Goal: Task Accomplishment & Management: Use online tool/utility

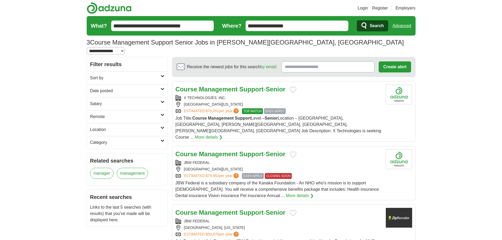
click at [162, 101] on icon at bounding box center [163, 102] width 4 height 3
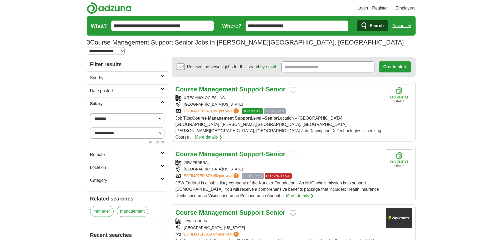
click at [159, 115] on select "**********" at bounding box center [127, 118] width 74 height 11
select select "*****"
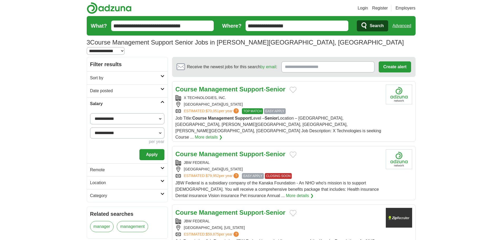
click at [162, 176] on link "Location" at bounding box center [127, 182] width 81 height 13
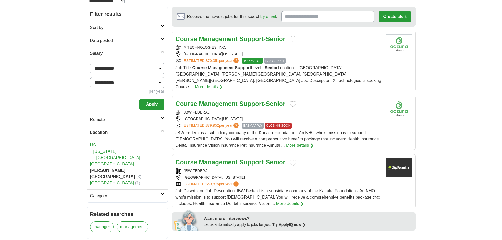
scroll to position [54, 0]
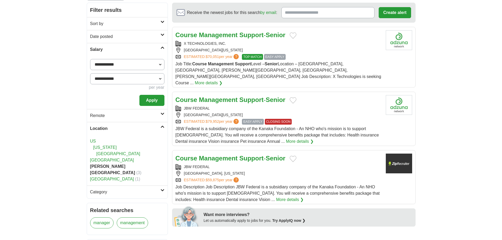
click at [100, 145] on link "[US_STATE]" at bounding box center [104, 147] width 23 height 4
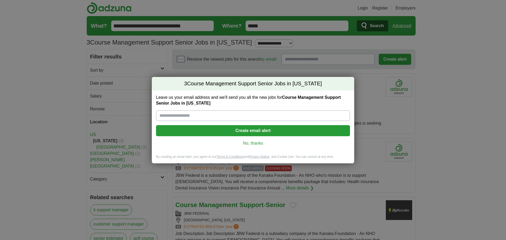
click at [58, 152] on div "3 Course Management Support Senior Jobs in Texas Leave us your email address an…" at bounding box center [253, 120] width 506 height 240
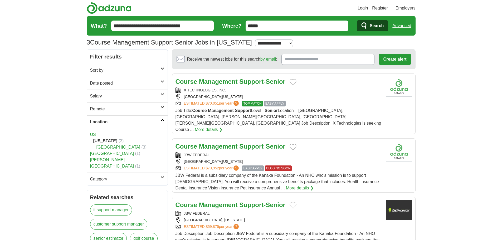
click at [165, 173] on link "Category" at bounding box center [127, 179] width 81 height 13
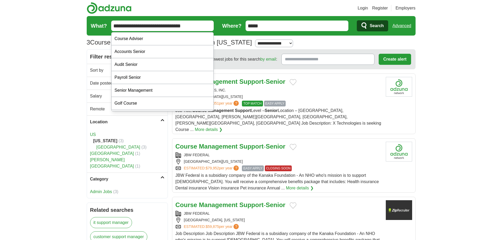
click at [202, 25] on input "**********" at bounding box center [162, 26] width 103 height 11
click at [175, 39] on div "Course Adviser" at bounding box center [163, 38] width 102 height 13
type input "**********"
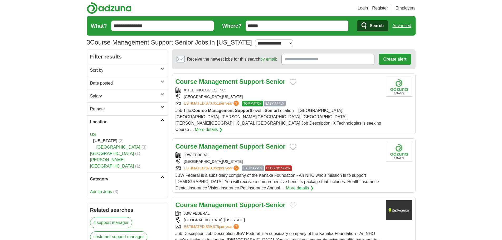
click at [377, 23] on span "Search" at bounding box center [377, 26] width 14 height 11
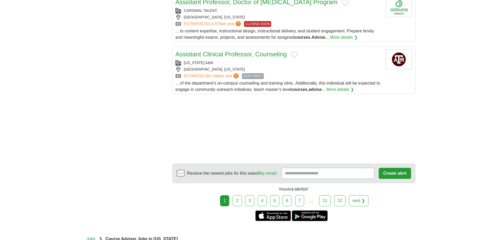
scroll to position [584, 0]
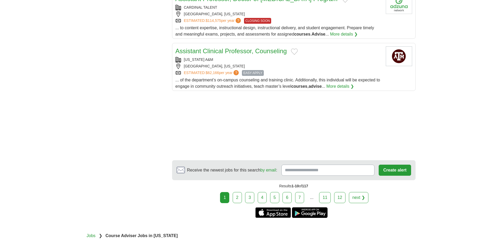
click at [238, 193] on link "2" at bounding box center [237, 197] width 9 height 11
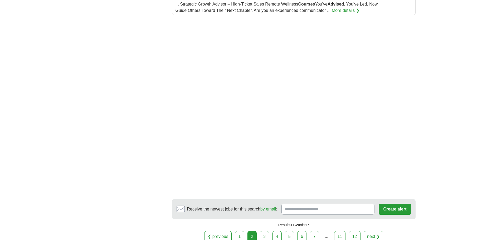
scroll to position [684, 0]
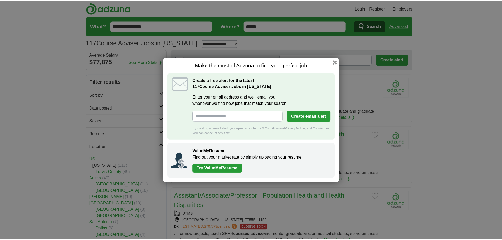
scroll to position [618, 0]
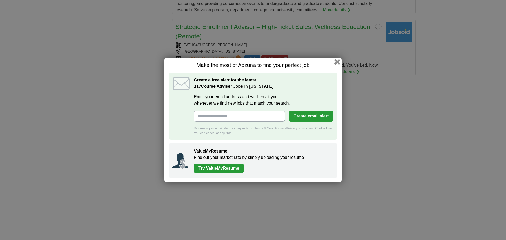
click at [338, 60] on button "button" at bounding box center [338, 62] width 6 height 6
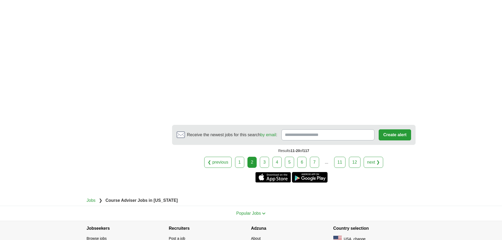
scroll to position [823, 0]
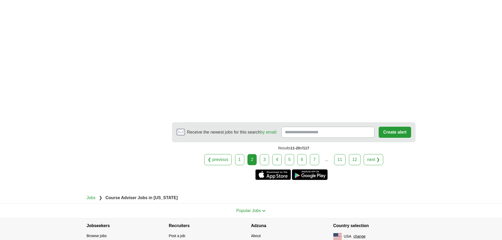
click at [267, 165] on link "3" at bounding box center [264, 159] width 9 height 11
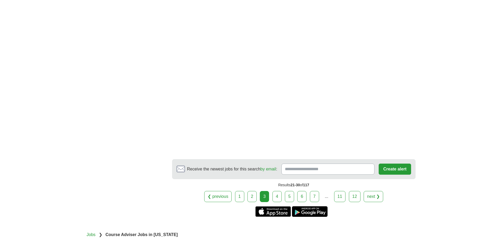
scroll to position [784, 0]
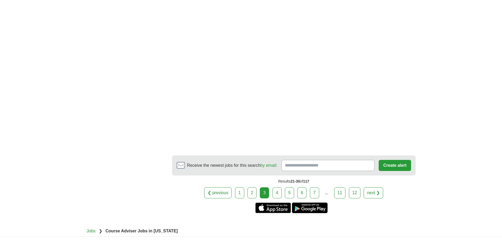
click at [279, 188] on link "4" at bounding box center [277, 193] width 9 height 11
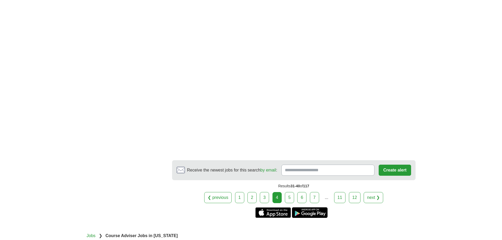
scroll to position [834, 0]
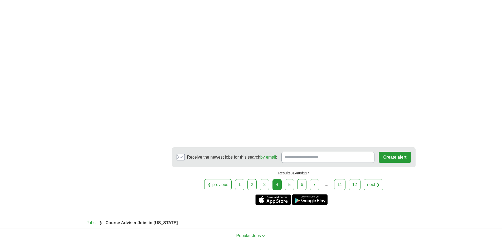
click at [291, 190] on link "5" at bounding box center [289, 184] width 9 height 11
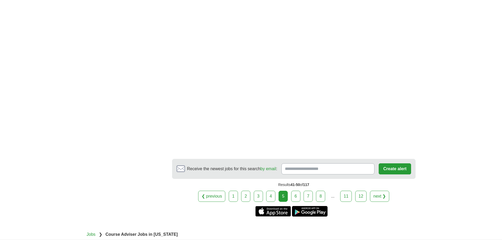
scroll to position [784, 0]
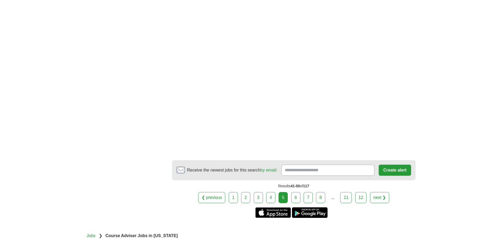
click at [295, 203] on link "6" at bounding box center [295, 197] width 9 height 11
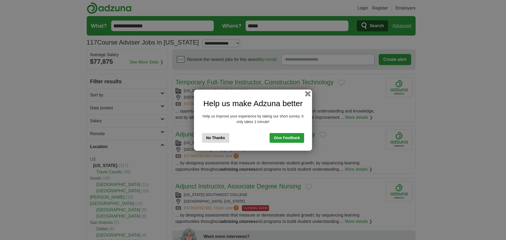
click at [308, 93] on button "button" at bounding box center [308, 94] width 6 height 6
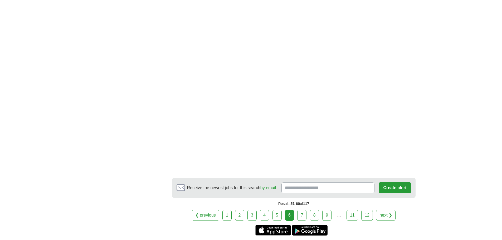
scroll to position [766, 0]
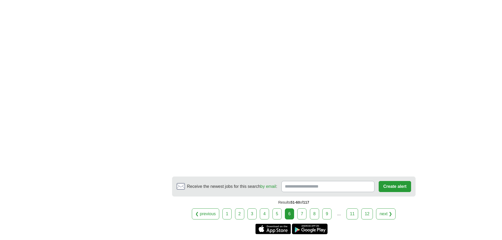
click at [304, 212] on link "7" at bounding box center [302, 214] width 9 height 11
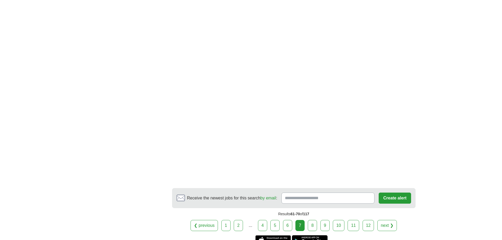
scroll to position [774, 0]
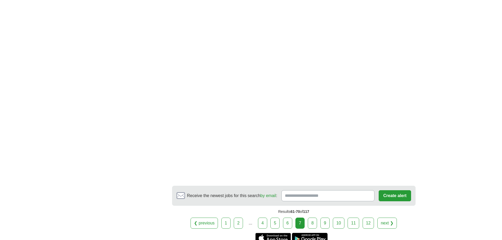
click at [314, 224] on link "8" at bounding box center [312, 223] width 9 height 11
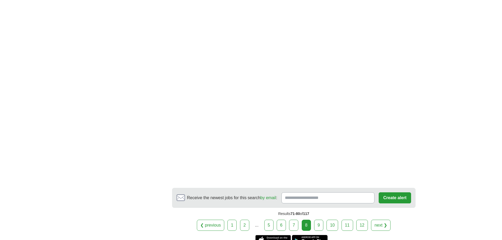
scroll to position [781, 0]
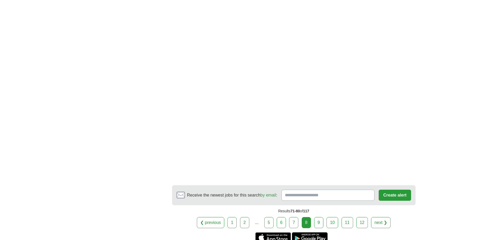
click at [321, 223] on link "9" at bounding box center [318, 222] width 9 height 11
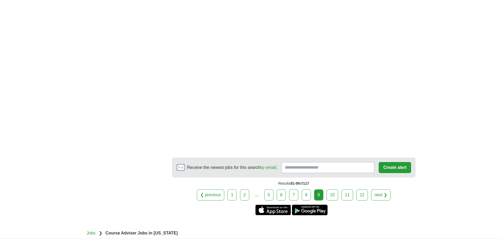
scroll to position [832, 0]
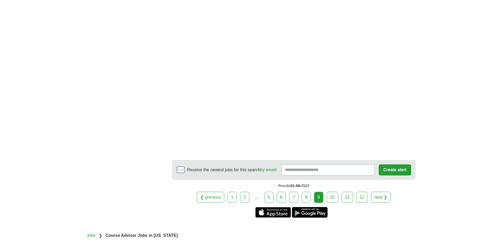
click at [330, 192] on link "10" at bounding box center [333, 197] width 12 height 11
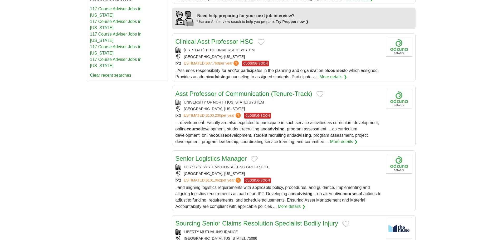
scroll to position [612, 0]
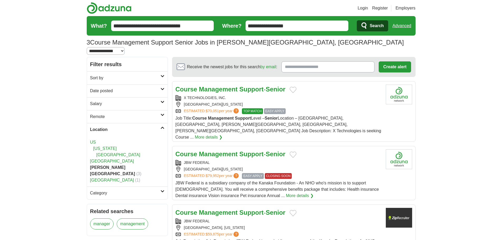
click at [162, 84] on link "Date posted" at bounding box center [127, 90] width 81 height 13
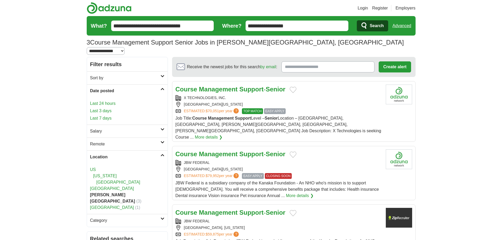
click at [111, 100] on link "Last 24 hours" at bounding box center [127, 103] width 74 height 6
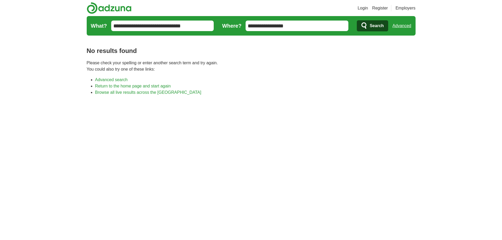
drag, startPoint x: 292, startPoint y: 24, endPoint x: 235, endPoint y: 34, distance: 57.9
click at [235, 34] on form "**********" at bounding box center [251, 26] width 329 height 20
type input "*****"
click at [357, 20] on button "Search" at bounding box center [372, 25] width 31 height 11
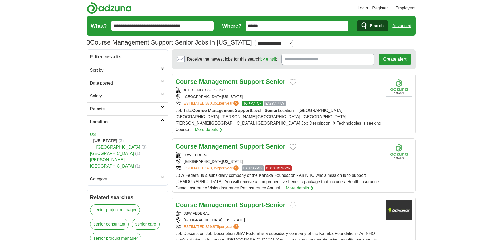
click at [163, 71] on link "Sort by" at bounding box center [127, 70] width 81 height 13
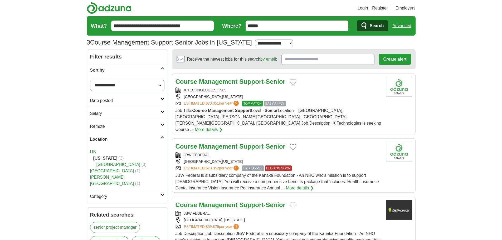
click at [160, 86] on select "**********" at bounding box center [127, 85] width 74 height 11
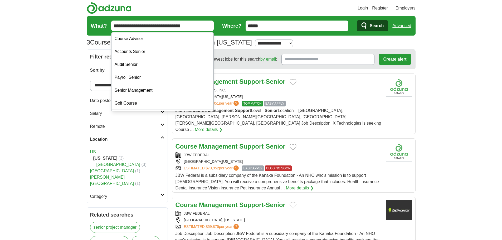
click at [204, 26] on input "**********" at bounding box center [162, 26] width 103 height 11
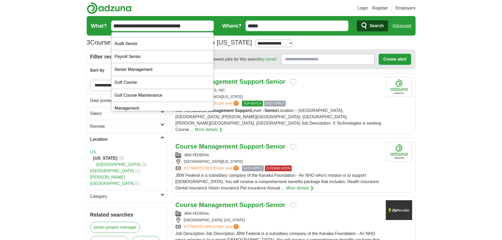
scroll to position [25, 0]
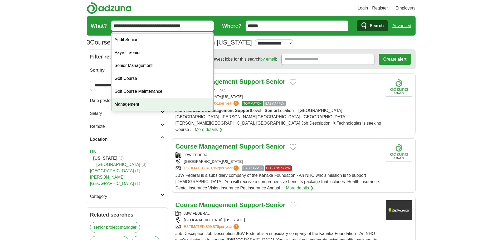
click at [152, 103] on div "Management" at bounding box center [163, 104] width 102 height 13
type input "**********"
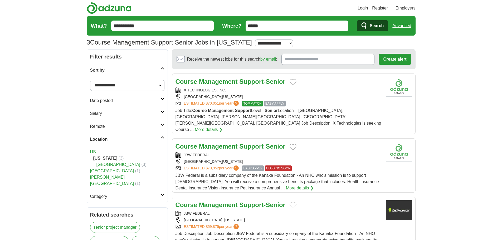
click at [369, 26] on button "Search" at bounding box center [372, 25] width 31 height 11
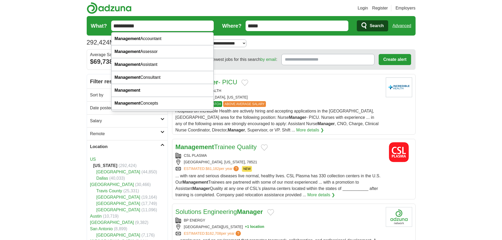
drag, startPoint x: 147, startPoint y: 27, endPoint x: 104, endPoint y: 36, distance: 44.4
click at [104, 36] on section "292,424 Management Jobs in [US_STATE] [GEOGRAPHIC_DATA] [GEOGRAPHIC_DATA] Selec…" at bounding box center [251, 32] width 329 height 33
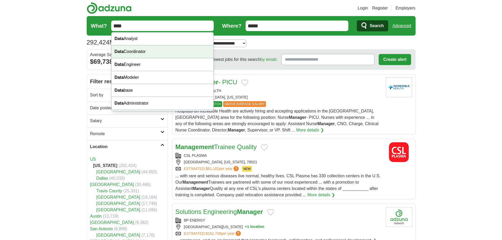
click at [127, 48] on div "Data Coordinator" at bounding box center [163, 51] width 102 height 13
type input "**********"
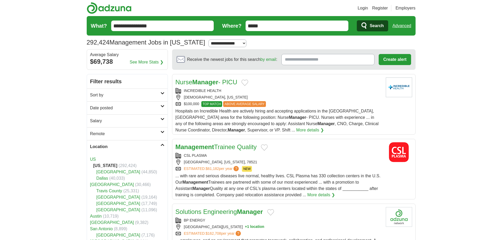
click at [374, 23] on span "Search" at bounding box center [377, 26] width 14 height 11
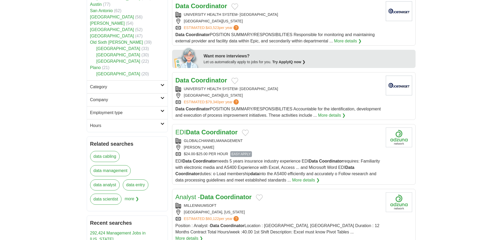
scroll to position [216, 0]
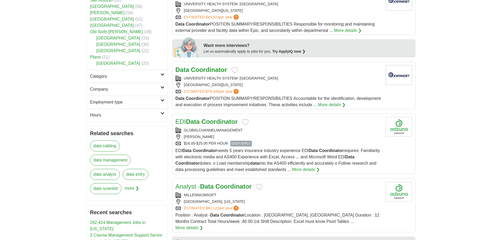
click at [346, 105] on link "More details ❯" at bounding box center [332, 105] width 28 height 6
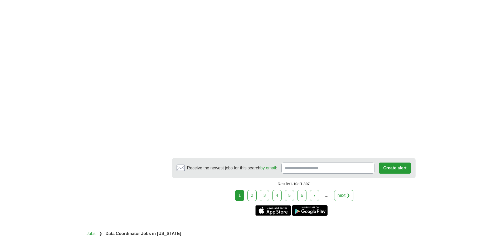
scroll to position [743, 0]
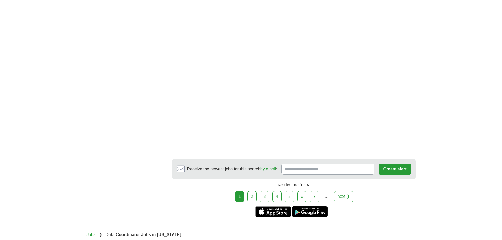
click at [253, 192] on link "2" at bounding box center [252, 196] width 9 height 11
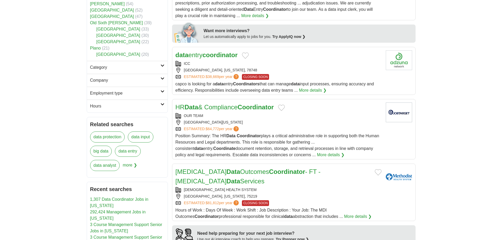
scroll to position [229, 0]
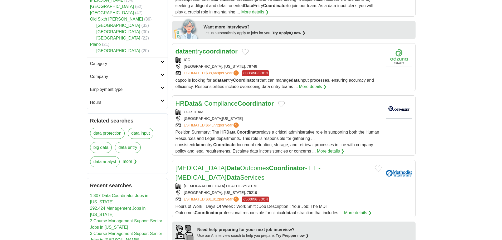
click at [251, 100] on strong "Coordinator" at bounding box center [256, 103] width 36 height 7
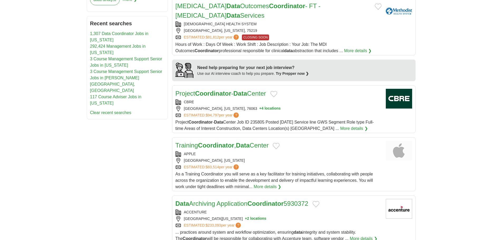
scroll to position [393, 0]
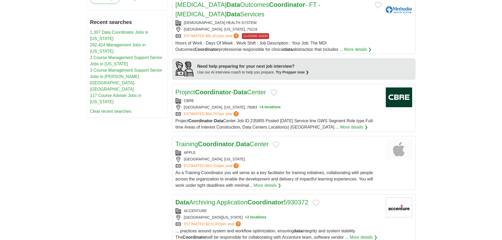
click at [341, 124] on link "More details ❯" at bounding box center [355, 127] width 28 height 6
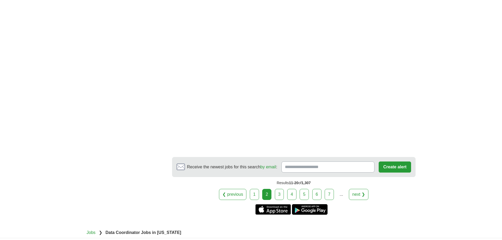
scroll to position [814, 0]
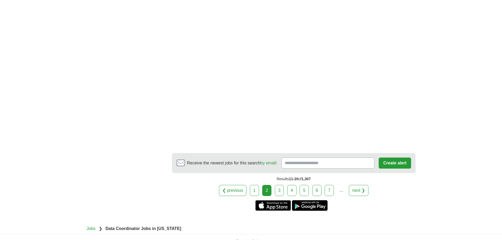
click at [280, 185] on link "3" at bounding box center [279, 190] width 9 height 11
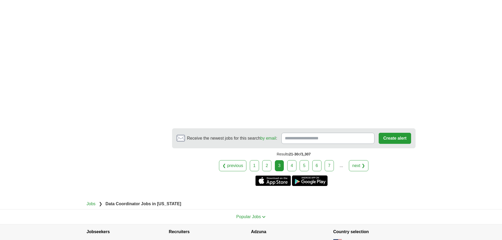
scroll to position [894, 0]
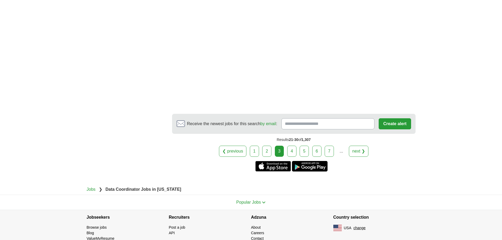
click at [295, 156] on link "4" at bounding box center [292, 151] width 9 height 11
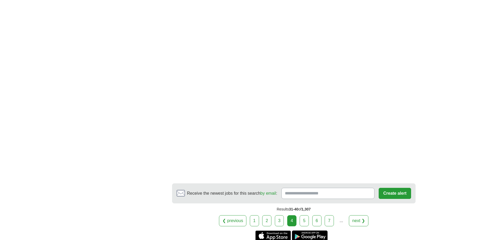
scroll to position [807, 0]
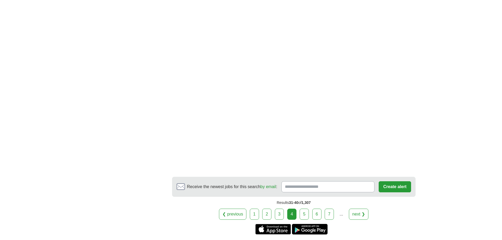
drag, startPoint x: 306, startPoint y: 216, endPoint x: 314, endPoint y: 214, distance: 8.3
click at [306, 216] on link "5" at bounding box center [304, 214] width 9 height 11
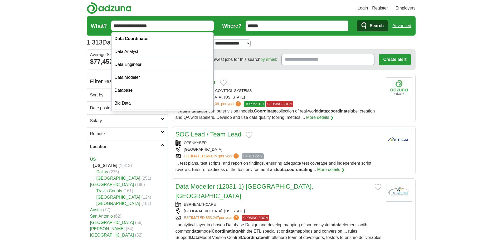
drag, startPoint x: 154, startPoint y: 25, endPoint x: 104, endPoint y: 25, distance: 50.6
click at [104, 25] on form "**********" at bounding box center [251, 26] width 329 height 20
type input "**********"
click at [357, 20] on button "Search" at bounding box center [372, 25] width 31 height 11
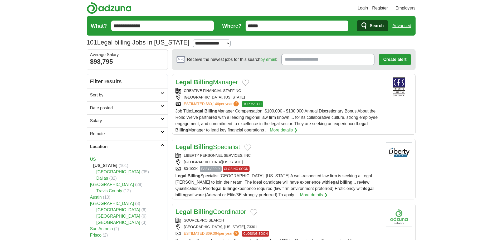
click at [248, 26] on input "*****" at bounding box center [297, 26] width 103 height 11
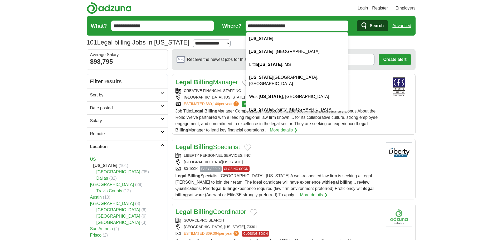
type input "**********"
click at [357, 20] on button "Search" at bounding box center [372, 25] width 31 height 11
